Goal: Task Accomplishment & Management: Use online tool/utility

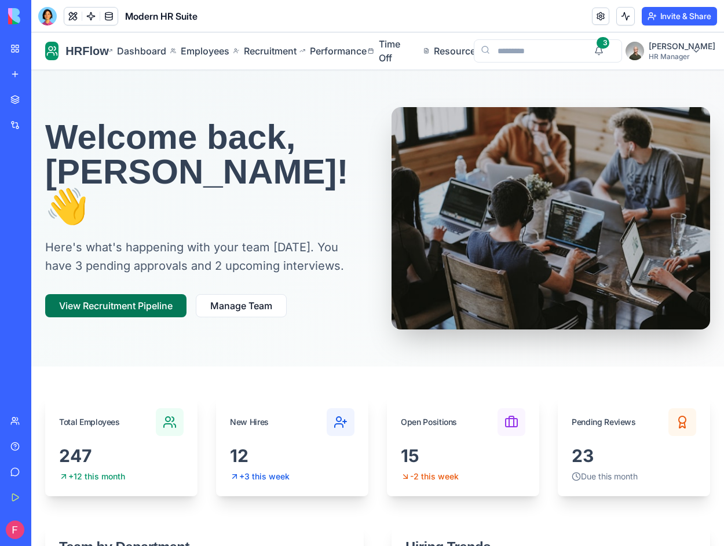
click at [124, 294] on button "View Recruitment Pipeline" at bounding box center [115, 305] width 141 height 23
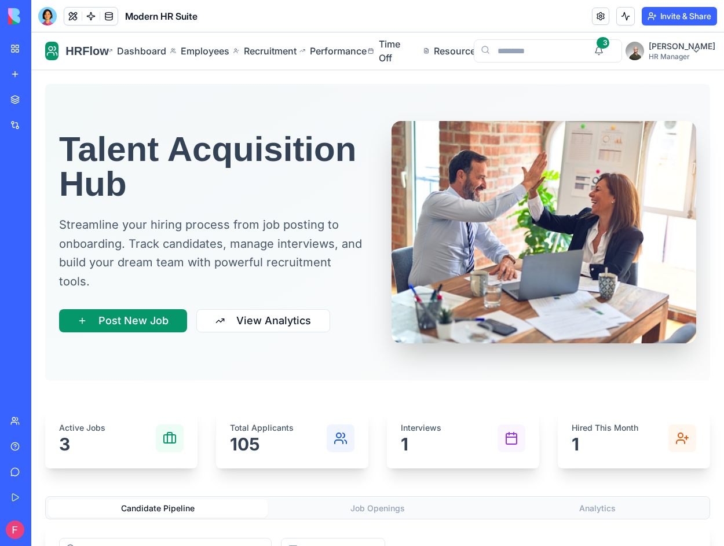
click at [142, 257] on p "Streamline your hiring process from job posting to onboarding. Track candidates…" at bounding box center [211, 252] width 305 height 75
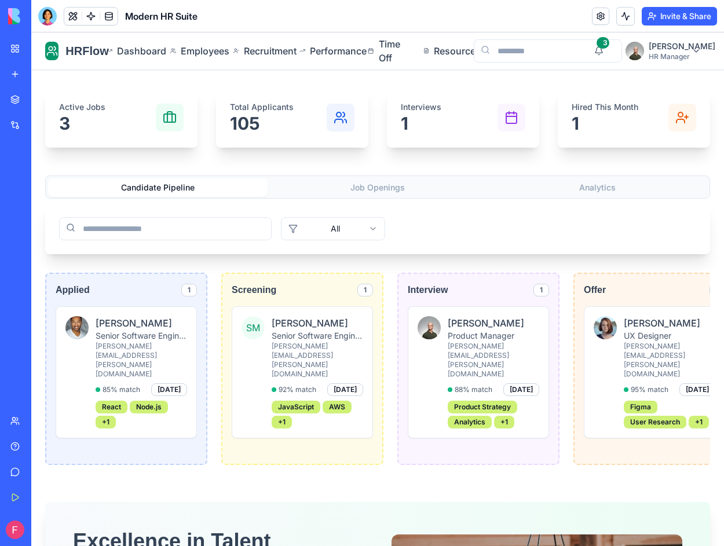
scroll to position [397, 0]
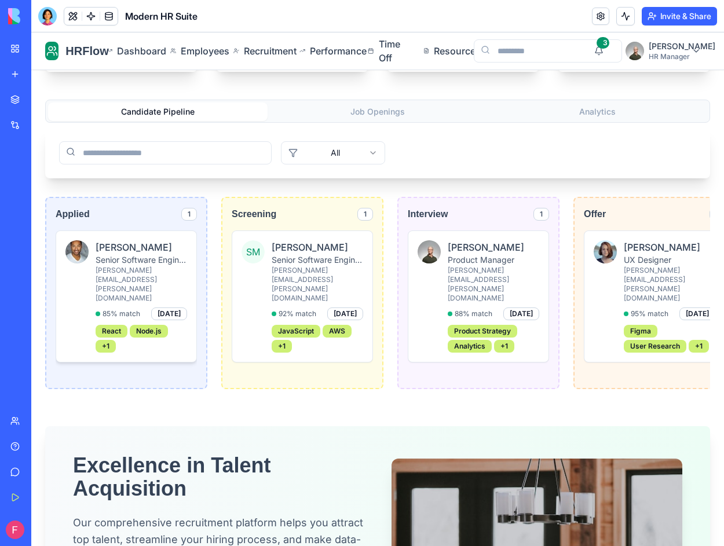
click at [140, 262] on p "Senior Software Engineer" at bounding box center [142, 260] width 92 height 12
click at [277, 236] on div "SM [PERSON_NAME] Senior Software Engineer [PERSON_NAME][EMAIL_ADDRESS][PERSON_N…" at bounding box center [302, 296] width 140 height 131
click at [270, 231] on div "SM [PERSON_NAME] Senior Software Engineer [PERSON_NAME][EMAIL_ADDRESS][PERSON_N…" at bounding box center [302, 297] width 141 height 132
drag, startPoint x: 270, startPoint y: 230, endPoint x: 269, endPoint y: 280, distance: 49.8
click at [269, 280] on div "SM [PERSON_NAME] Senior Software Engineer [PERSON_NAME][EMAIL_ADDRESS][PERSON_N…" at bounding box center [302, 297] width 141 height 132
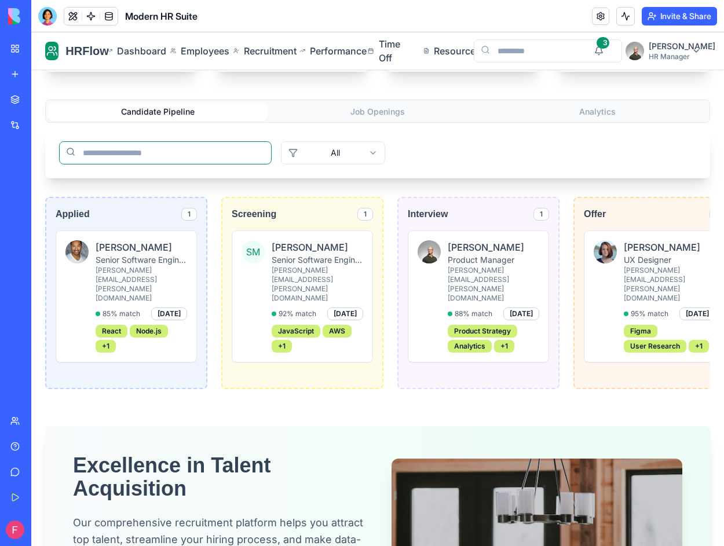
click at [248, 156] on input "search" at bounding box center [165, 152] width 213 height 23
click at [249, 119] on button "Candidate Pipeline" at bounding box center [158, 112] width 220 height 19
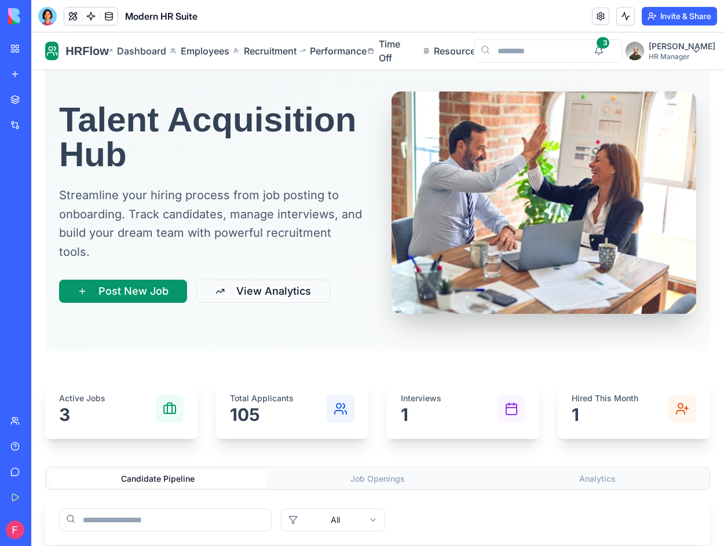
scroll to position [32, 0]
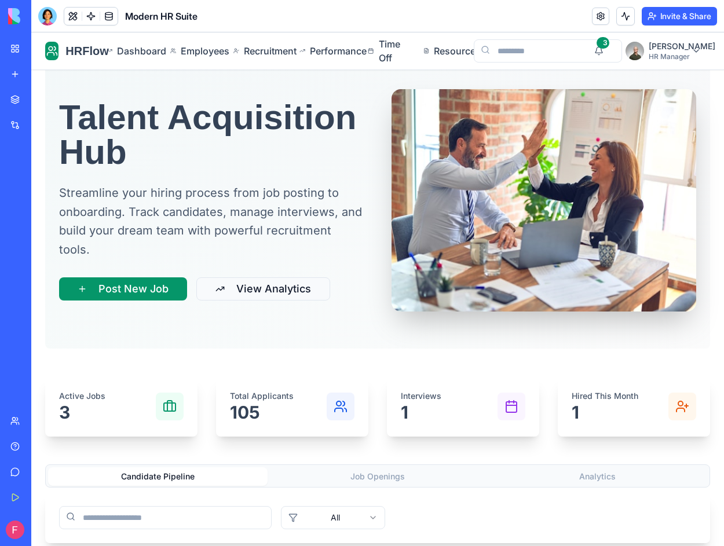
click at [273, 284] on button "View Analytics" at bounding box center [263, 288] width 134 height 23
click at [277, 419] on p "105" at bounding box center [262, 412] width 64 height 21
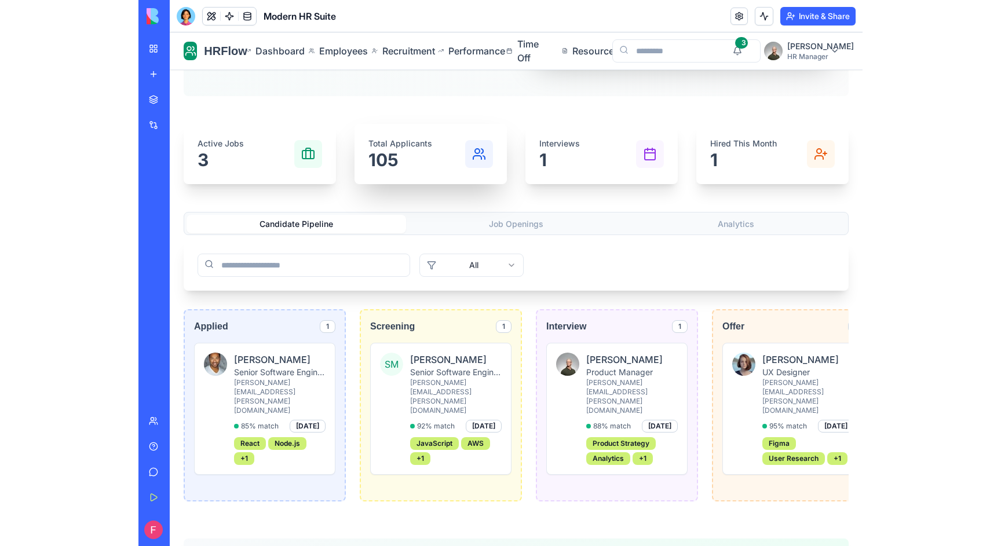
scroll to position [0, 0]
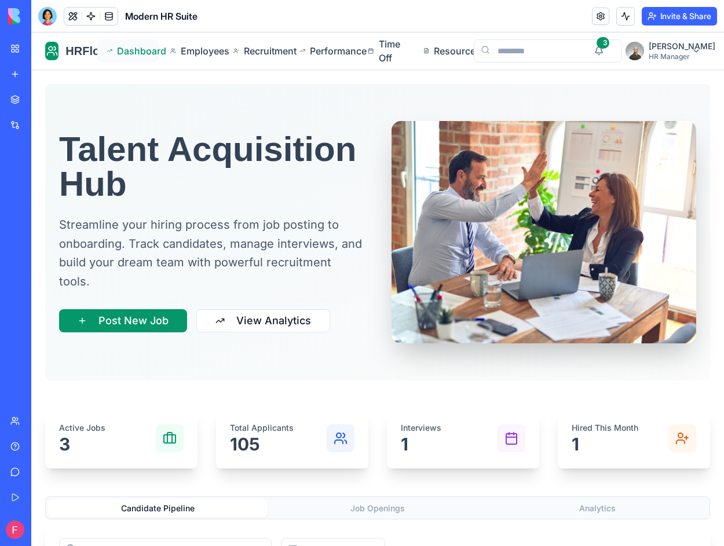
click at [149, 54] on span "Dashboard" at bounding box center [133, 51] width 32 height 14
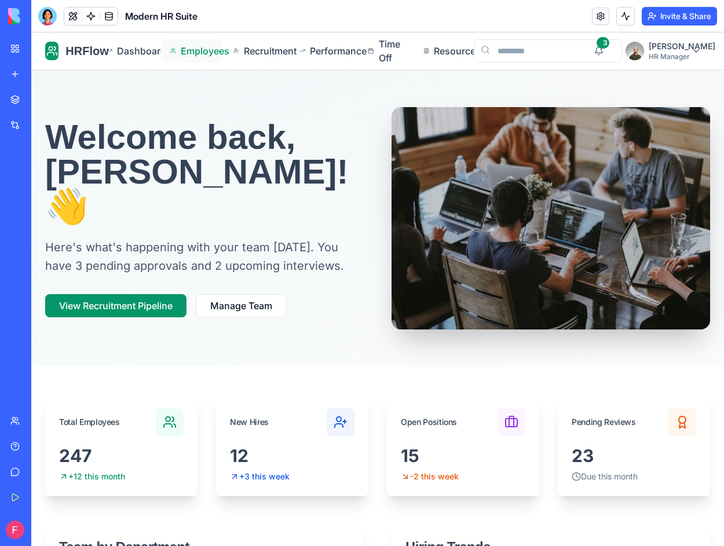
click at [209, 50] on span "Employees" at bounding box center [197, 51] width 32 height 14
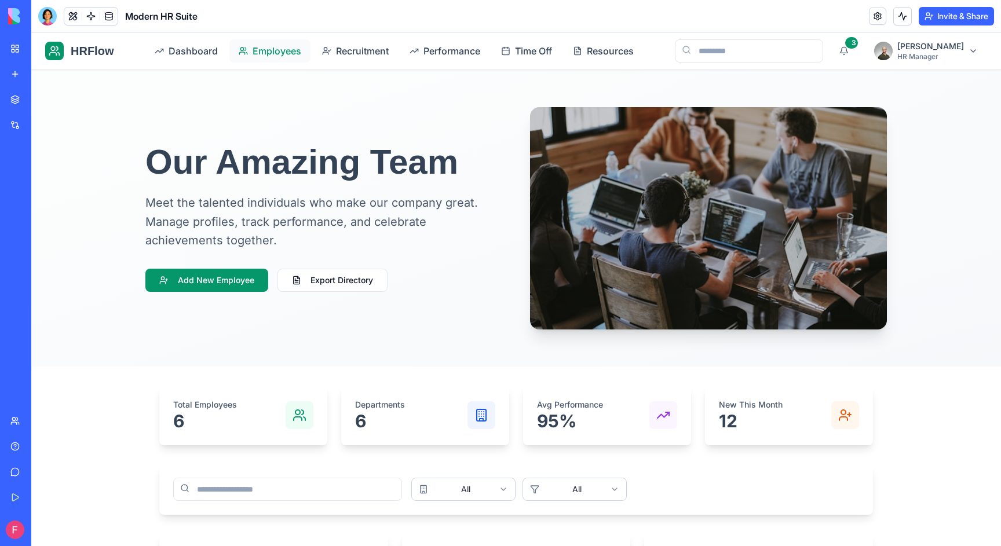
click at [295, 56] on span "Employees" at bounding box center [277, 51] width 49 height 14
click at [308, 274] on button "Export Directory" at bounding box center [332, 280] width 110 height 23
click at [215, 285] on button "Add New Employee" at bounding box center [206, 280] width 123 height 23
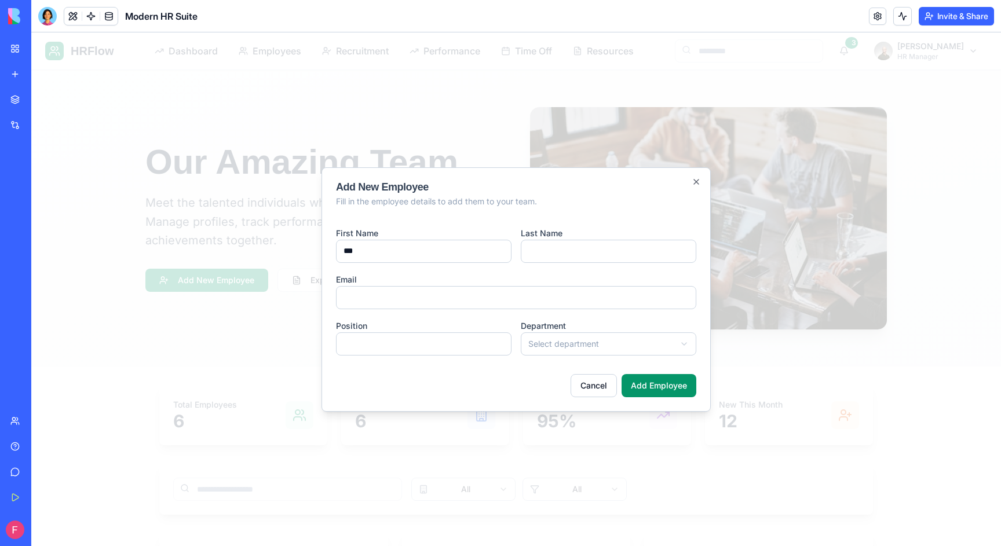
type input "***"
click at [556, 247] on input "Last Name" at bounding box center [609, 251] width 176 height 23
type input "****"
click at [432, 294] on input "Email" at bounding box center [516, 297] width 360 height 23
type input "*"
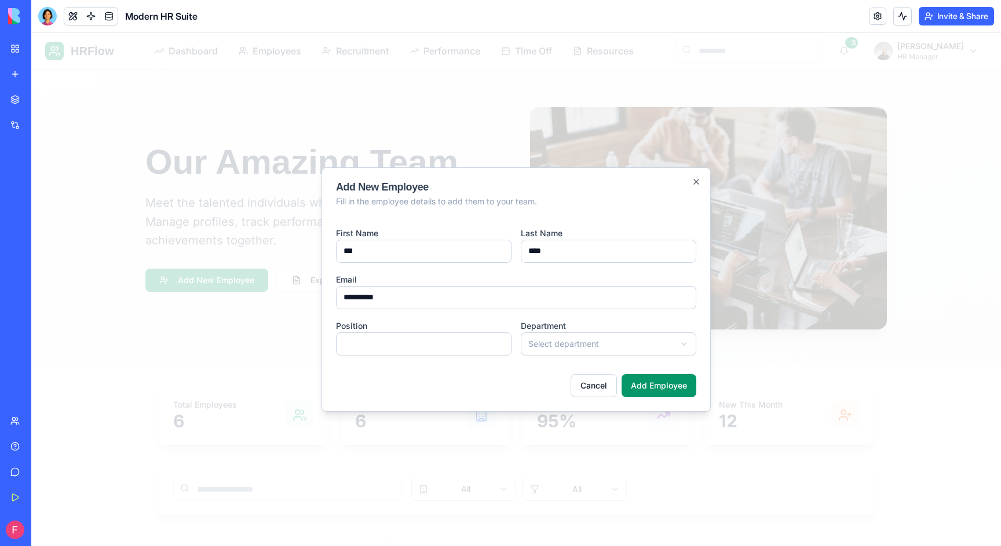
type input "**********"
type input "**"
click at [635, 386] on button "Add Employee" at bounding box center [659, 385] width 75 height 23
click at [668, 382] on button "Add Employee" at bounding box center [659, 385] width 75 height 23
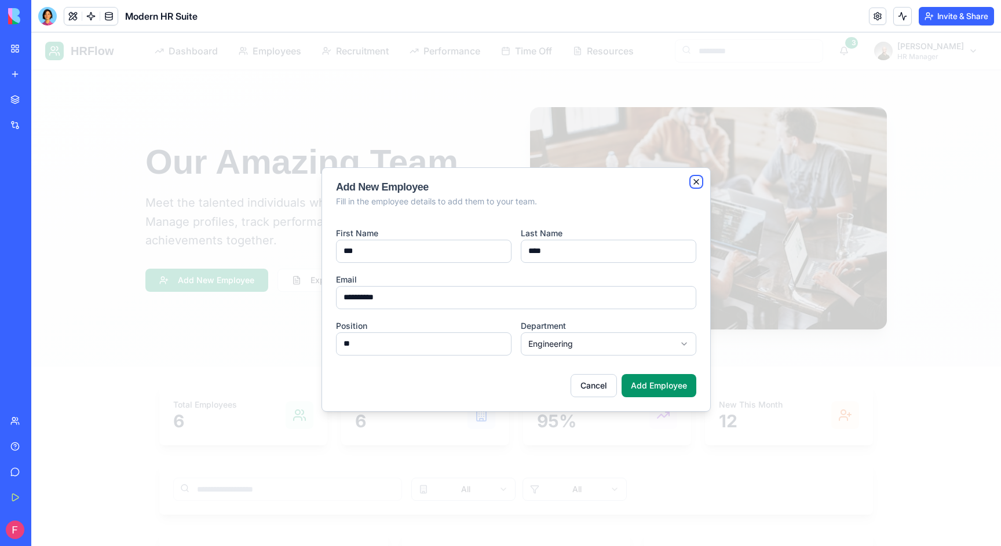
click at [696, 179] on icon "button" at bounding box center [696, 181] width 9 height 9
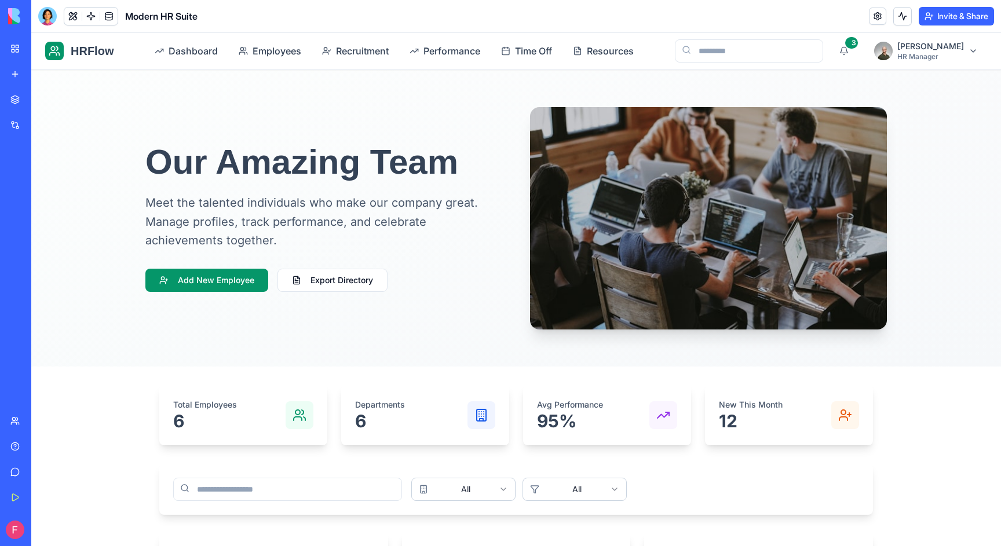
click at [9, 101] on link "Marketplace" at bounding box center [26, 99] width 46 height 23
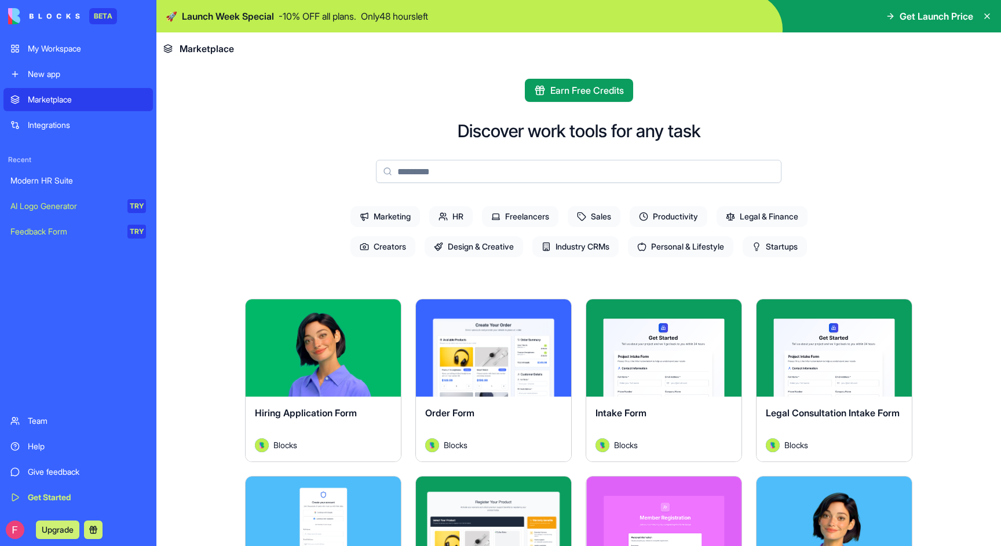
click at [48, 76] on div "New app" at bounding box center [87, 74] width 118 height 12
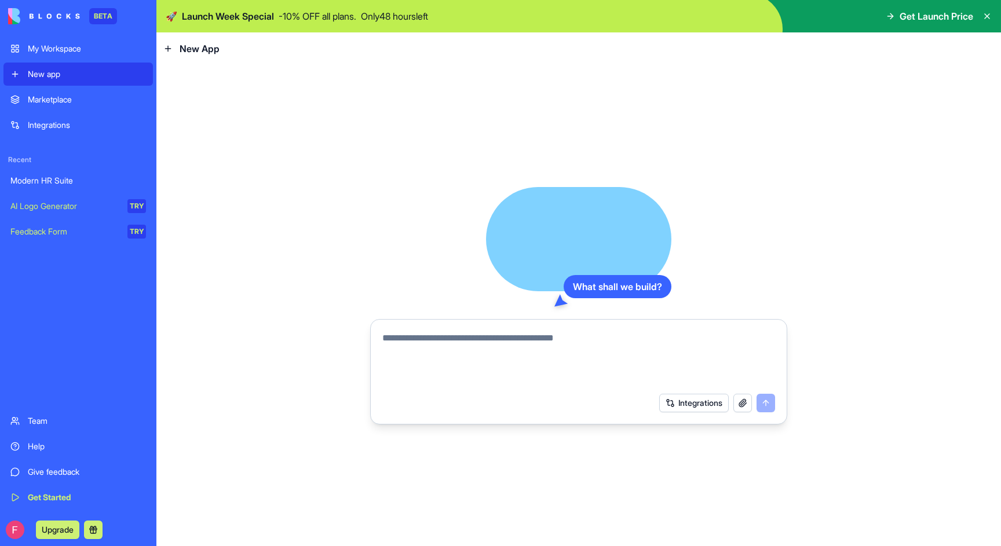
click at [450, 335] on textarea at bounding box center [578, 359] width 393 height 56
click at [49, 184] on div "Modern HR Suite" at bounding box center [78, 181] width 136 height 12
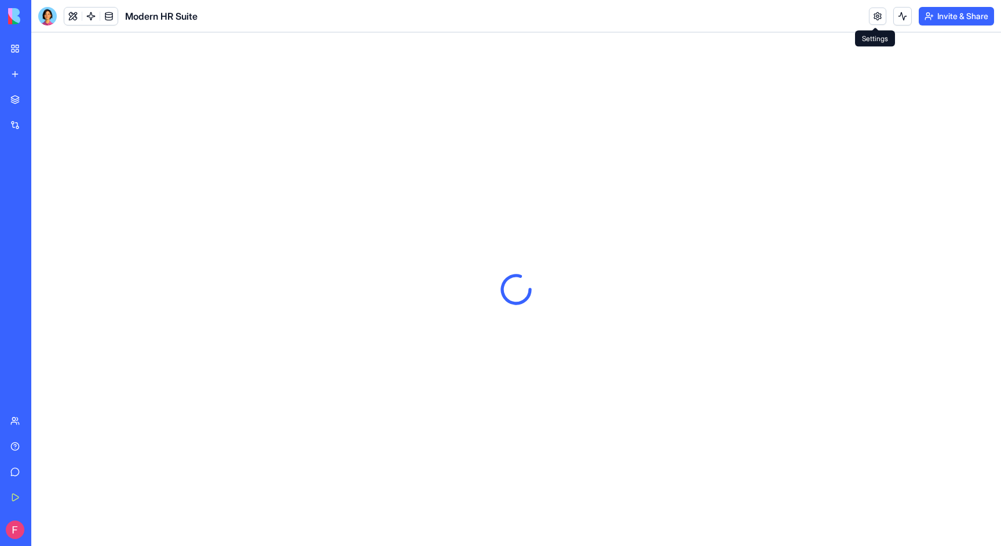
click at [723, 14] on link at bounding box center [877, 16] width 17 height 17
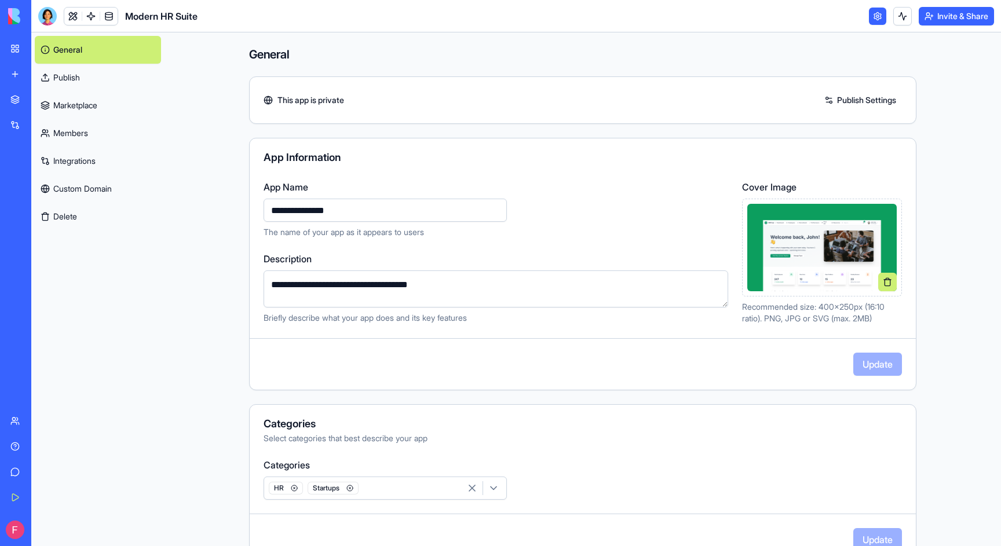
click at [73, 82] on link "Publish" at bounding box center [98, 78] width 126 height 28
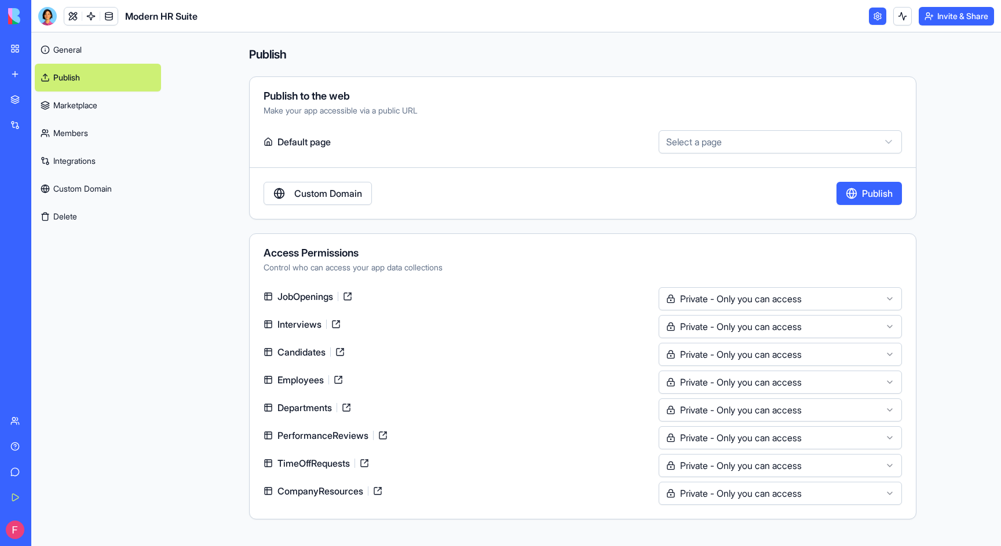
click at [77, 109] on link "Marketplace" at bounding box center [98, 106] width 126 height 28
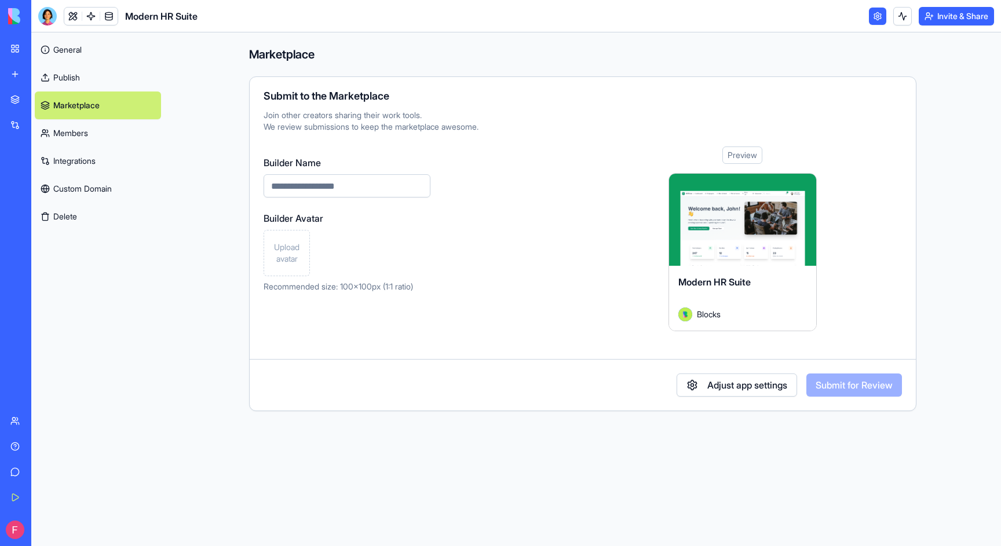
click at [79, 138] on link "Members" at bounding box center [98, 133] width 126 height 28
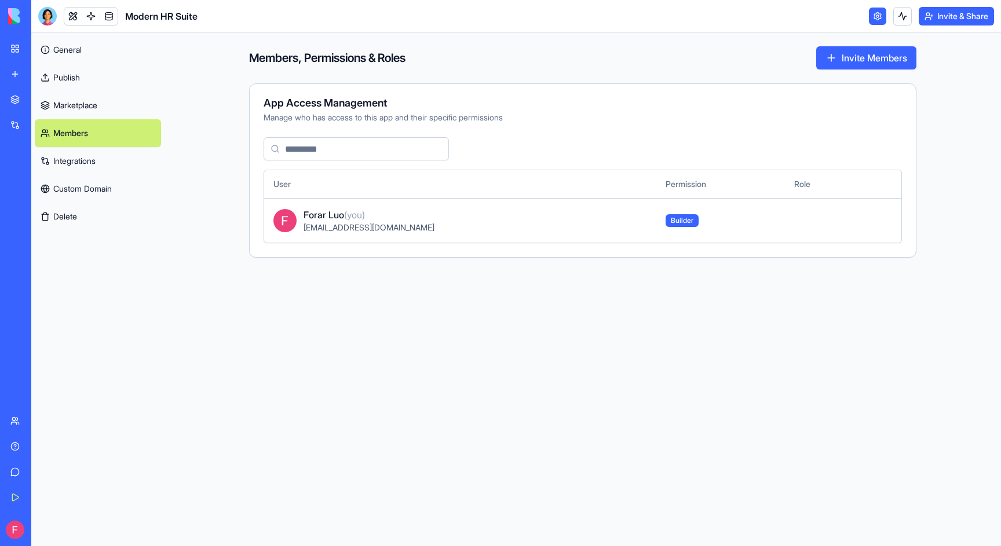
click at [82, 163] on link "Integrations" at bounding box center [98, 161] width 126 height 28
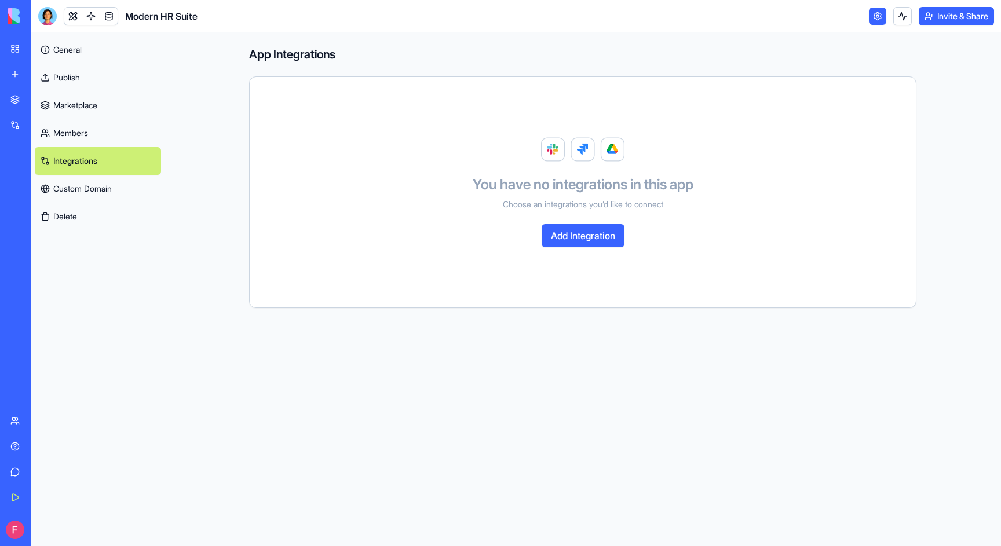
click at [83, 185] on link "Custom Domain" at bounding box center [98, 189] width 126 height 28
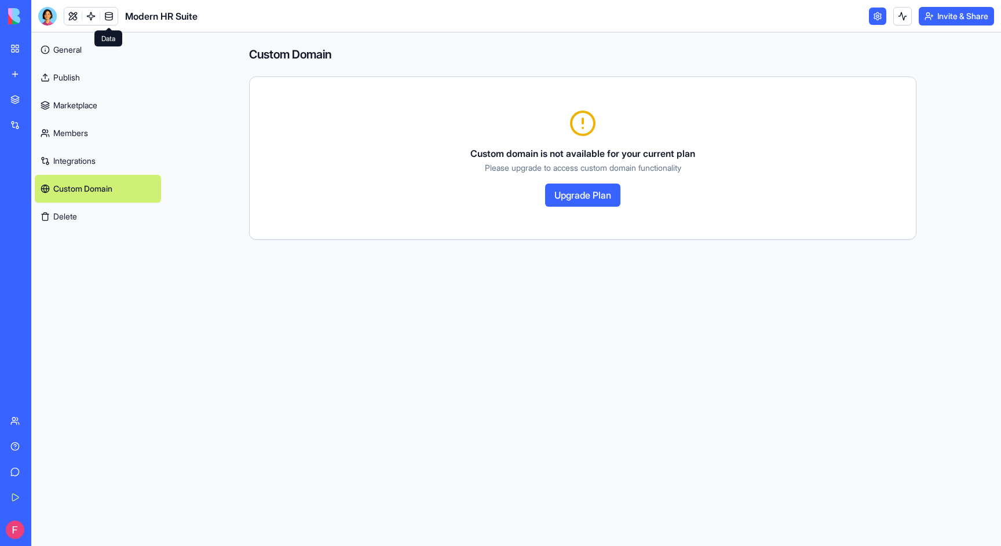
click at [114, 16] on link at bounding box center [108, 16] width 17 height 17
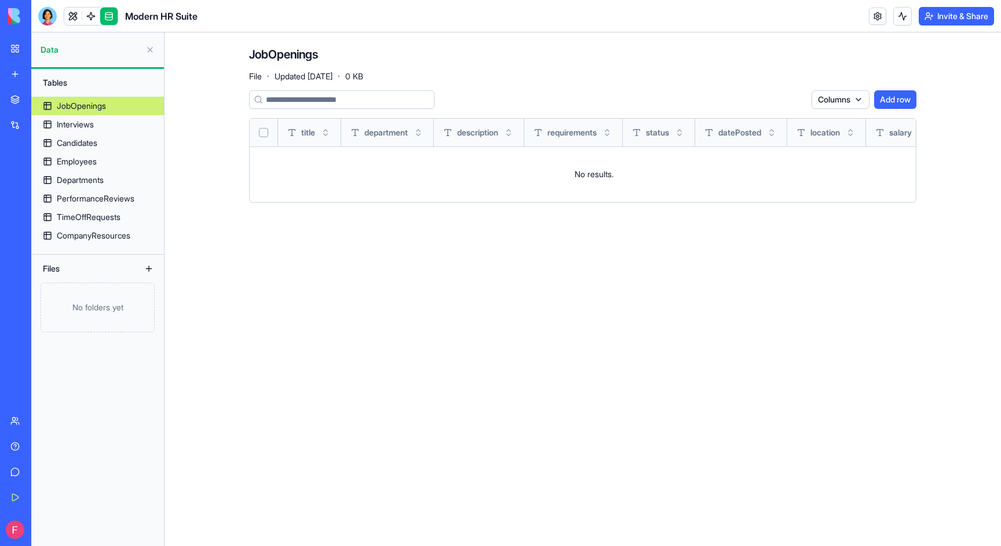
click at [90, 103] on div "JobOpenings" at bounding box center [81, 106] width 49 height 12
click at [91, 16] on link at bounding box center [90, 16] width 17 height 17
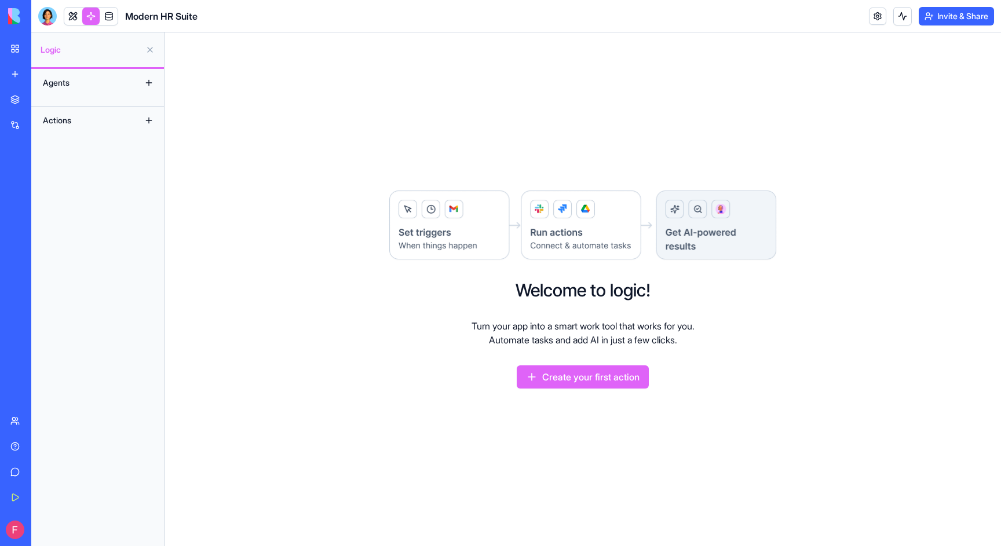
click at [61, 118] on div "Actions" at bounding box center [83, 120] width 93 height 19
click at [550, 382] on button "Create your first action" at bounding box center [583, 377] width 132 height 23
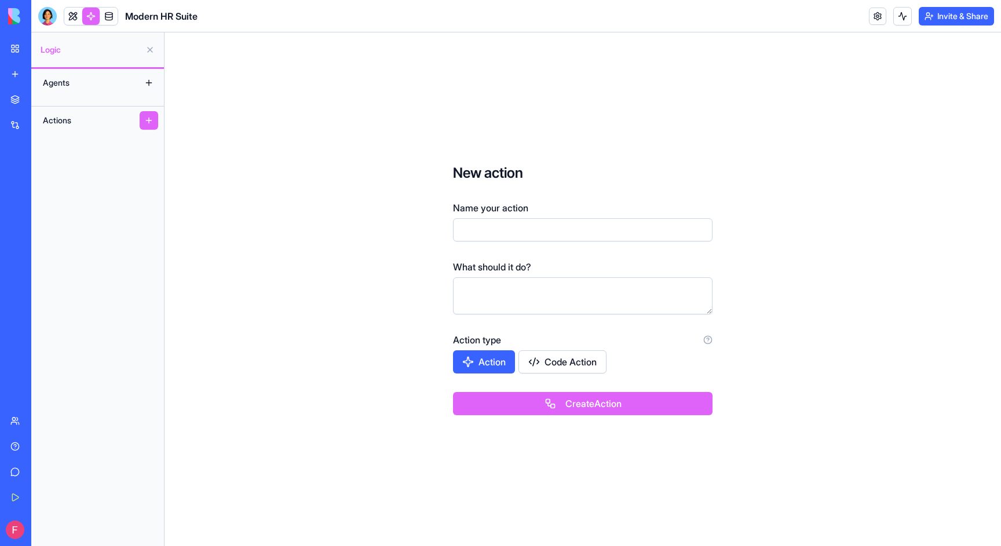
click at [501, 227] on input "Name your action" at bounding box center [583, 229] width 260 height 23
type input "****"
click at [503, 293] on textarea at bounding box center [583, 295] width 260 height 37
type textarea "*****"
click at [556, 405] on button "Create Action" at bounding box center [583, 403] width 260 height 23
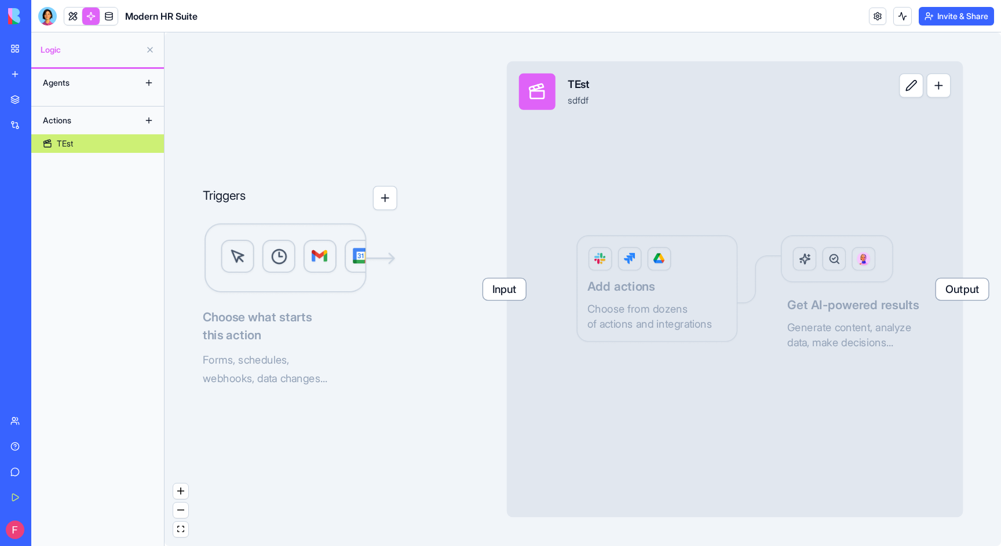
click at [392, 204] on button "button" at bounding box center [385, 198] width 24 height 24
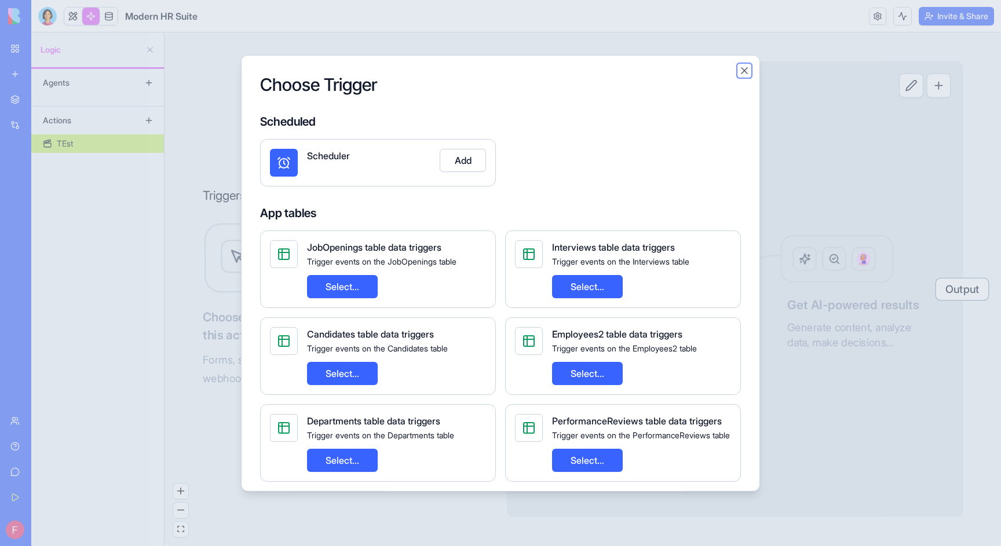
click at [723, 70] on button "Close" at bounding box center [745, 70] width 12 height 12
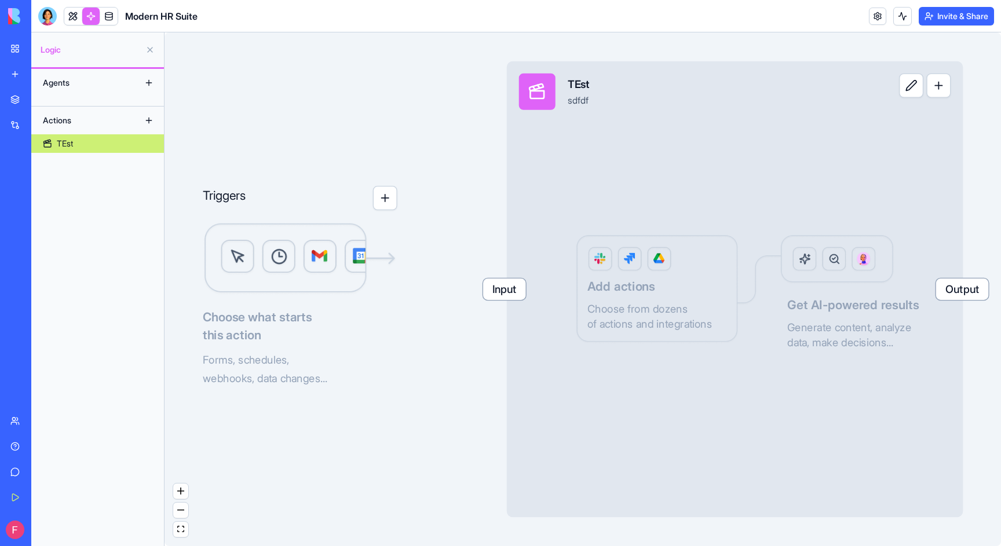
click at [646, 193] on div "Input TEst sdfdf Output Add actions Choose from dozens of actions and integrati…" at bounding box center [735, 289] width 456 height 456
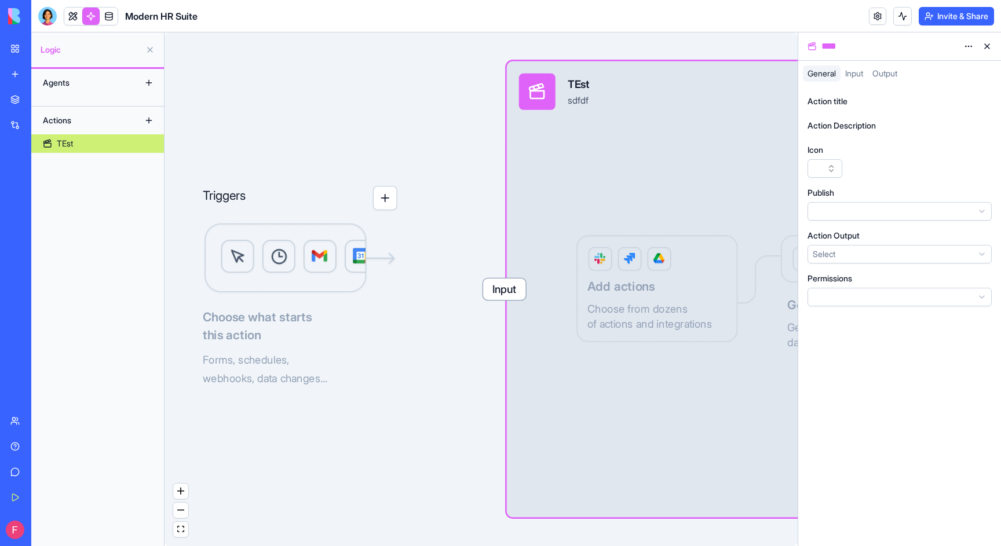
click at [646, 192] on div "Input TEst sdfdf Output Add actions Choose from dozens of actions and integrati…" at bounding box center [735, 289] width 456 height 456
click at [656, 282] on div "Input TEst sdfdf Output Add actions Choose from dozens of actions and integrati…" at bounding box center [735, 289] width 456 height 456
click at [655, 183] on div "Input TEst sdfdf Output Add actions Choose from dozens of actions and integrati…" at bounding box center [735, 289] width 456 height 456
click at [682, 179] on div "Input TEst sdfdf Output Add actions Choose from dozens of actions and integrati…" at bounding box center [735, 289] width 456 height 456
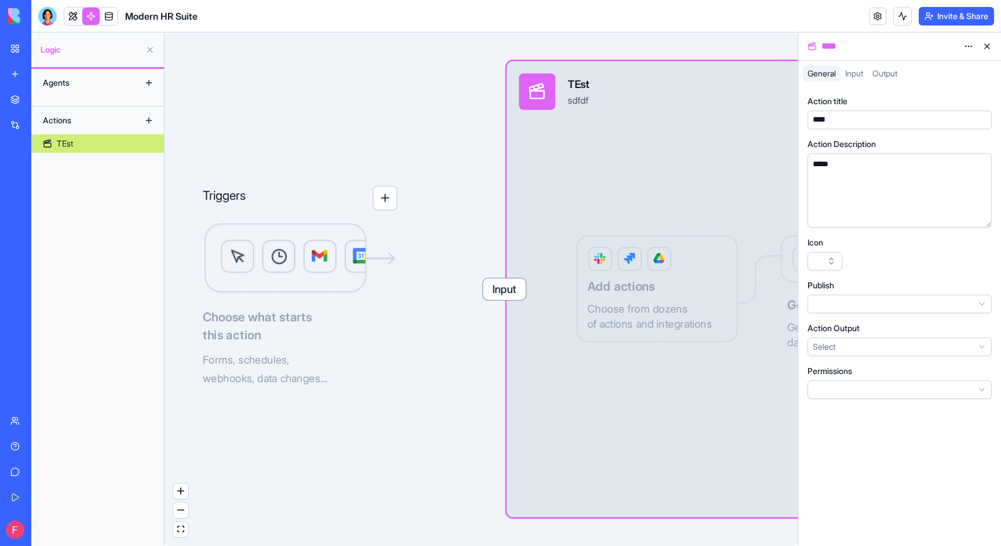
click at [446, 200] on div "Triggers Choose what starts this action Forms, schedules, webhooks, data change…" at bounding box center [481, 289] width 633 height 514
drag, startPoint x: 611, startPoint y: 232, endPoint x: 480, endPoint y: 231, distance: 130.9
click at [480, 231] on div "Triggers Choose what starts this action Forms, schedules, webhooks, data change…" at bounding box center [481, 289] width 633 height 514
click at [723, 46] on button at bounding box center [987, 46] width 19 height 19
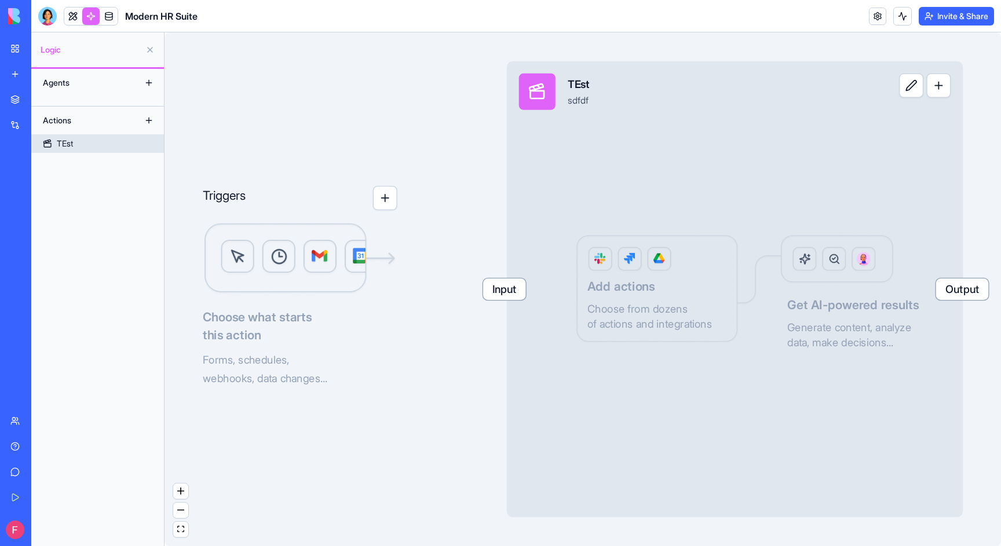
click at [723, 94] on button "button" at bounding box center [938, 86] width 24 height 24
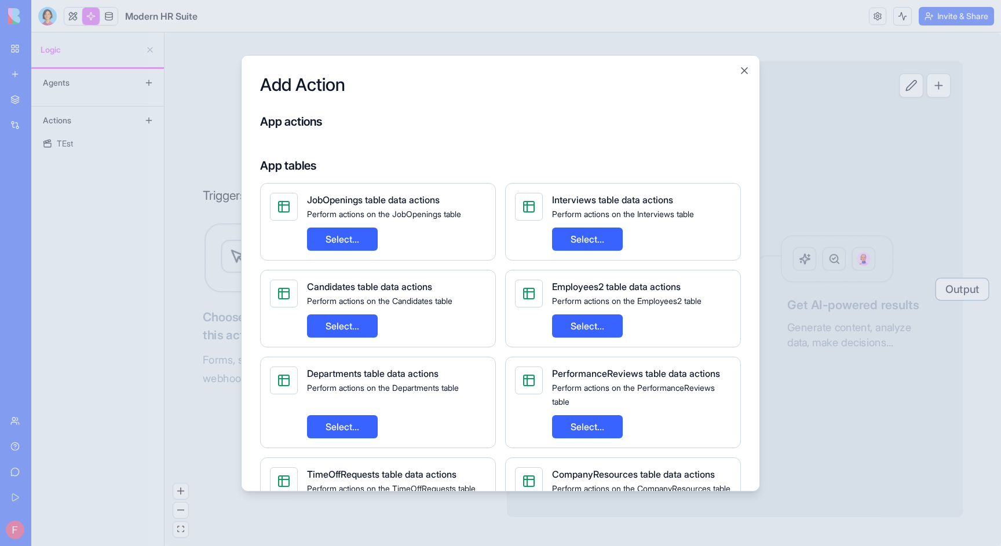
click at [350, 337] on button "Select..." at bounding box center [342, 325] width 71 height 23
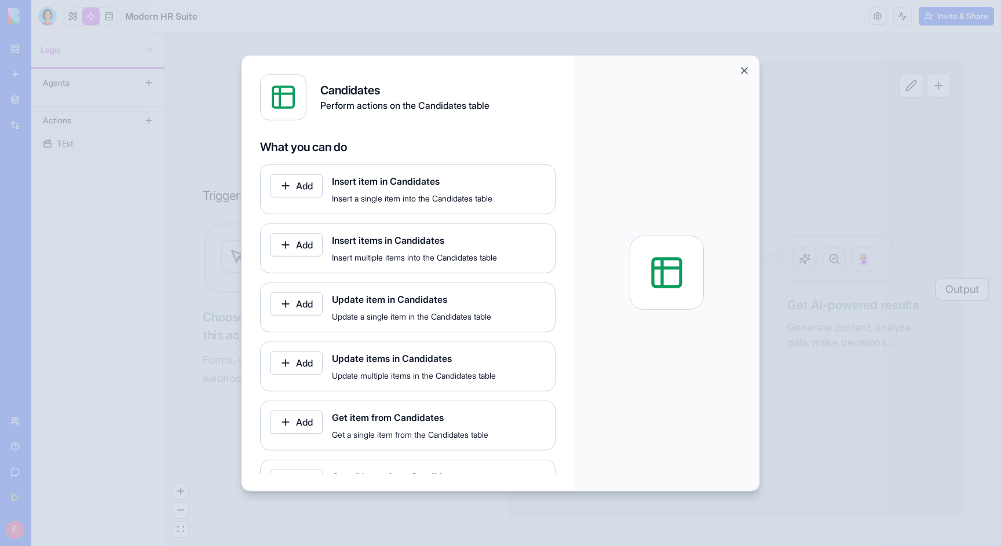
click at [377, 187] on span "Insert item in Candidates" at bounding box center [439, 181] width 214 height 14
click at [290, 183] on button "Add" at bounding box center [296, 185] width 53 height 23
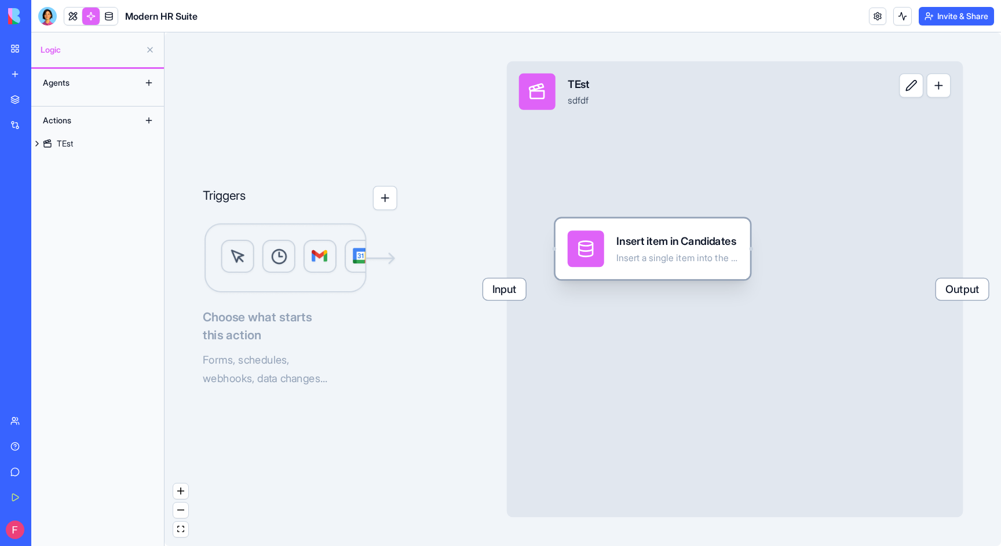
click at [593, 253] on div "Insert item in Candidates Insert a single item into the Candidates table" at bounding box center [653, 249] width 170 height 36
click at [628, 257] on div "Insert a single item into the Candidates table" at bounding box center [677, 258] width 122 height 12
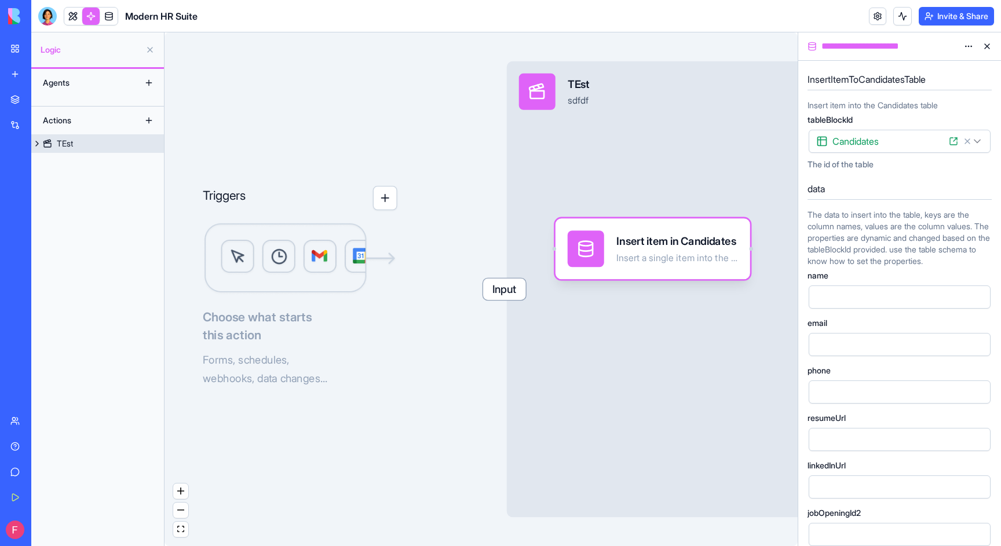
click at [627, 179] on div "Input TEst sdfdf Output" at bounding box center [735, 289] width 456 height 456
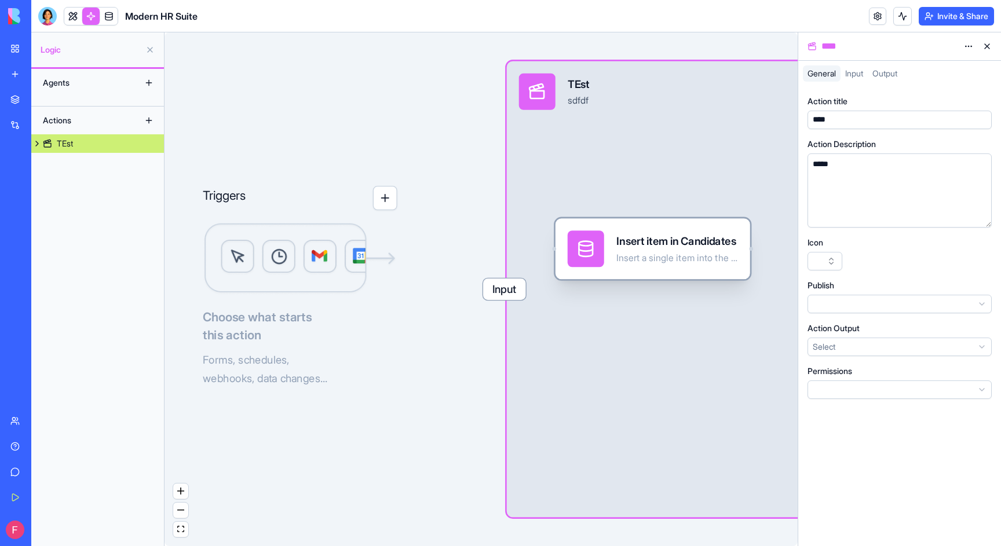
click at [635, 225] on div "Insert item in Candidates Insert a single item into the Candidates table" at bounding box center [653, 248] width 195 height 61
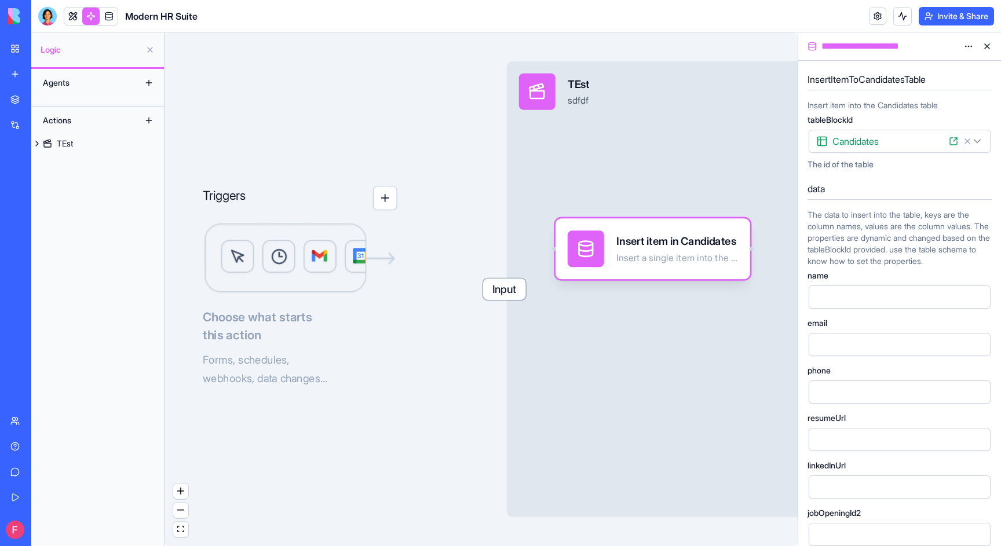
click at [723, 48] on button at bounding box center [987, 46] width 19 height 19
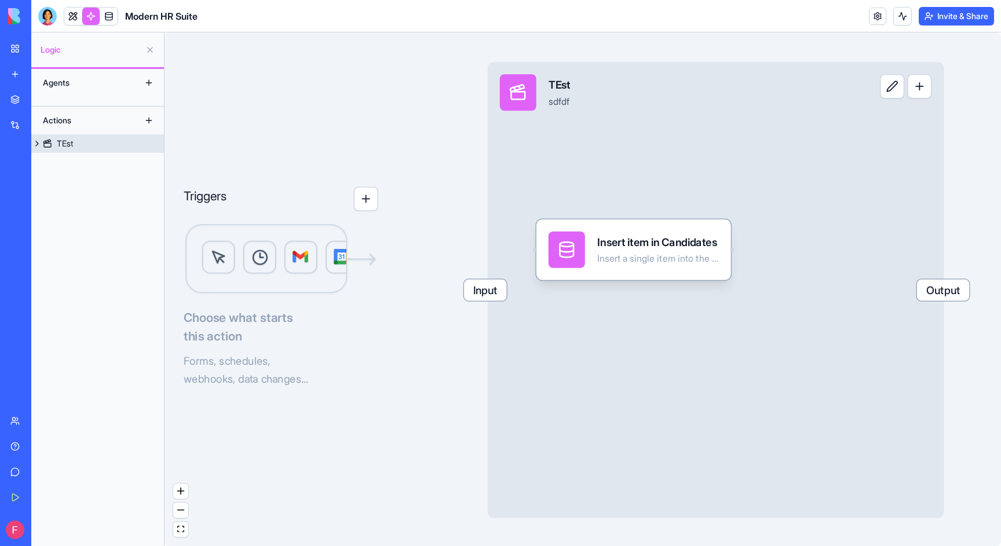
click at [719, 140] on div "Input TEst sdfdf Output" at bounding box center [716, 290] width 456 height 456
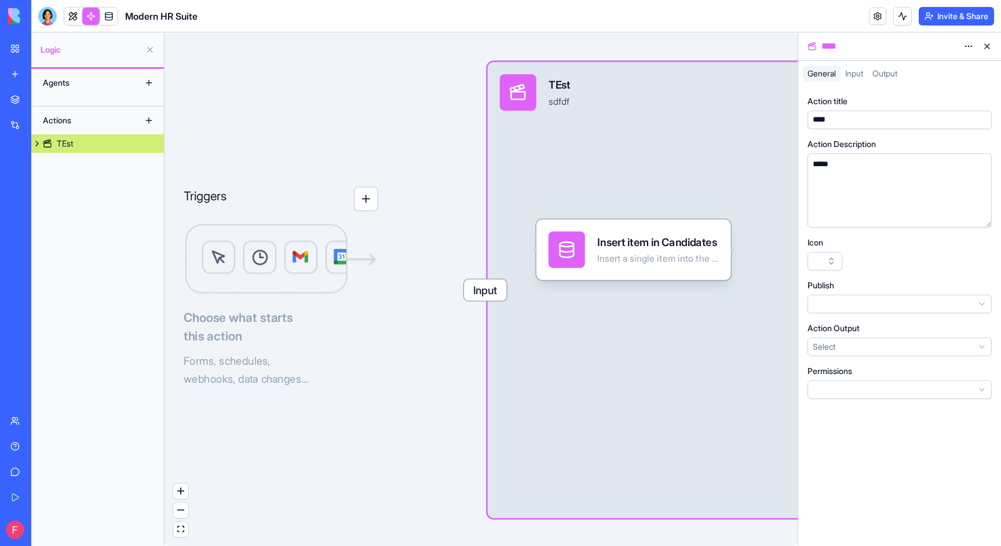
click at [7, 43] on link "My Workspace" at bounding box center [26, 48] width 46 height 23
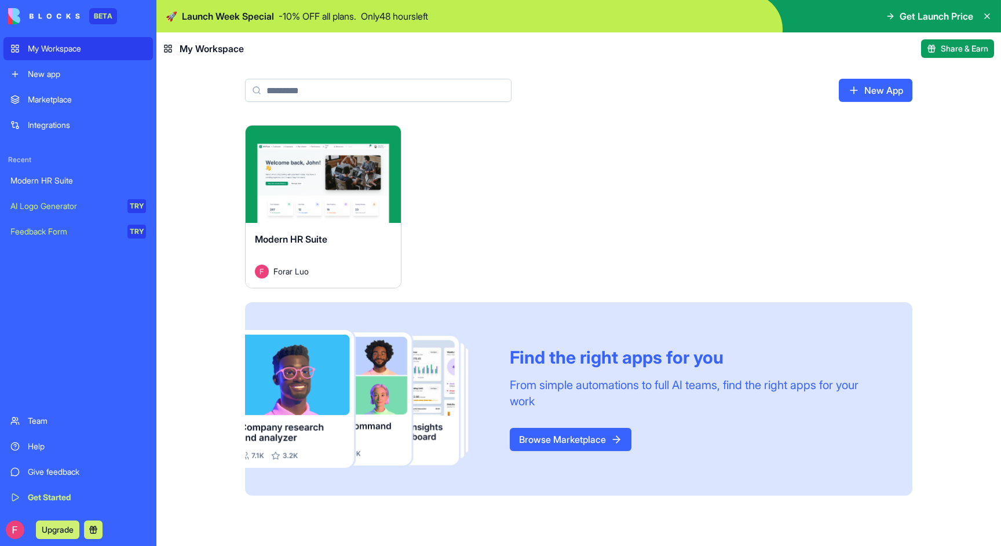
click at [470, 236] on div "Launch Modern HR Suite Forar Luo Find the right apps for you From simple automa…" at bounding box center [578, 310] width 667 height 371
click at [320, 17] on p "- 10 % OFF all plans." at bounding box center [318, 16] width 78 height 14
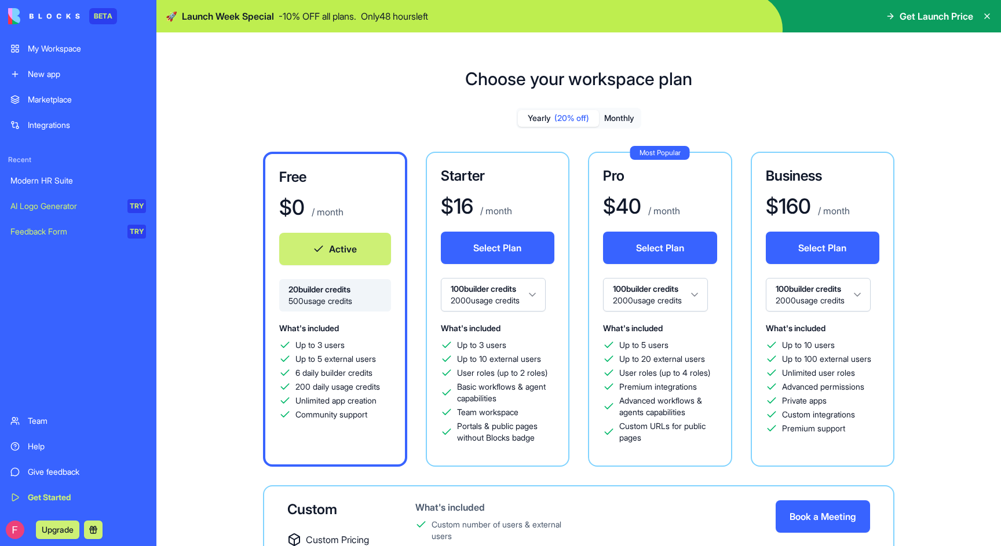
click at [50, 445] on div "Help" at bounding box center [87, 447] width 118 height 12
